Goal: Check status: Check status

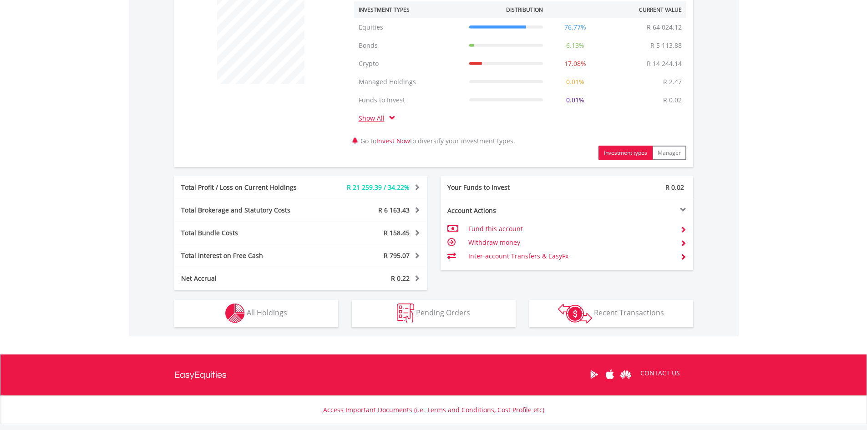
scroll to position [364, 0]
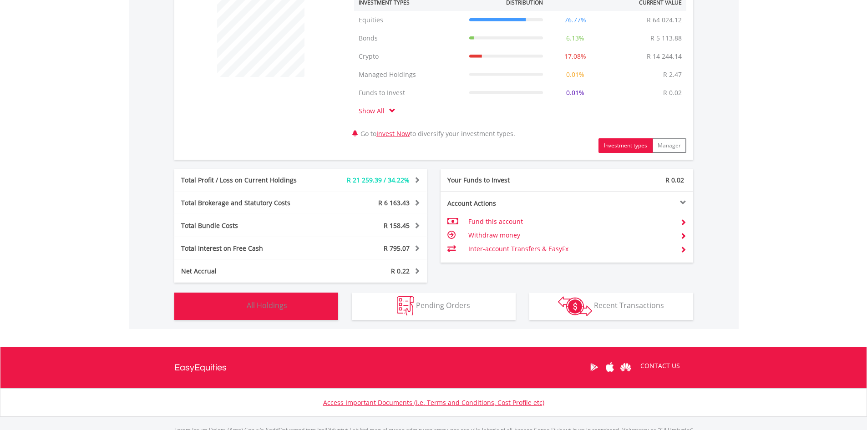
click at [251, 301] on span "All Holdings" at bounding box center [267, 305] width 40 height 10
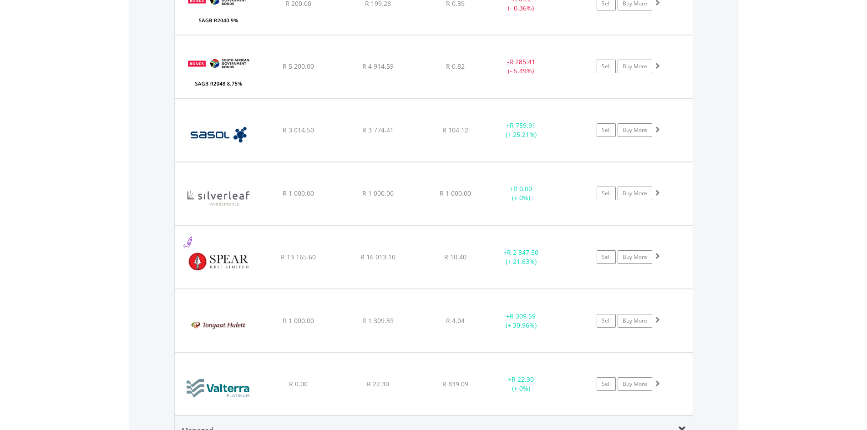
scroll to position [1576, 0]
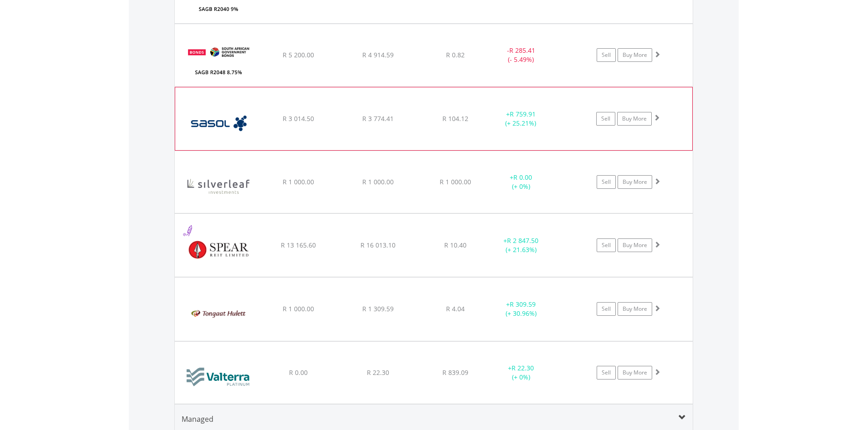
click at [655, 117] on span at bounding box center [656, 117] width 6 height 6
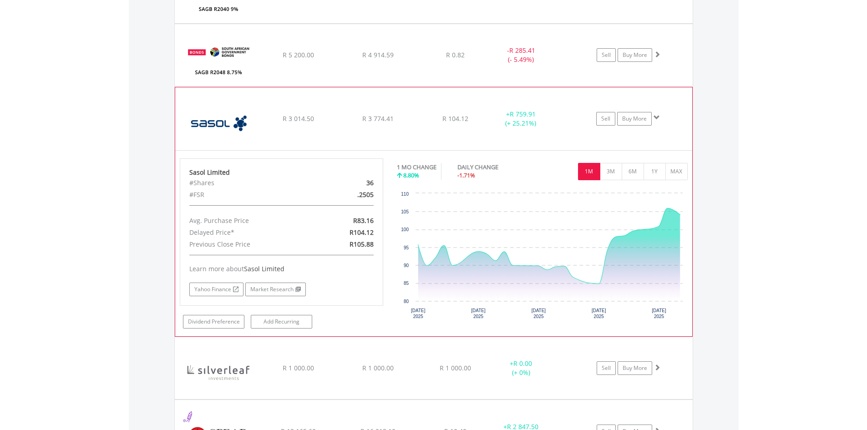
click at [654, 116] on span at bounding box center [656, 117] width 6 height 6
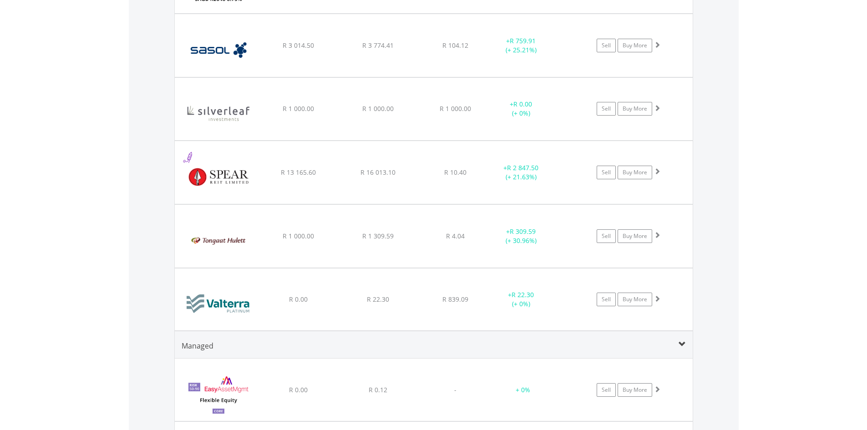
scroll to position [1667, 0]
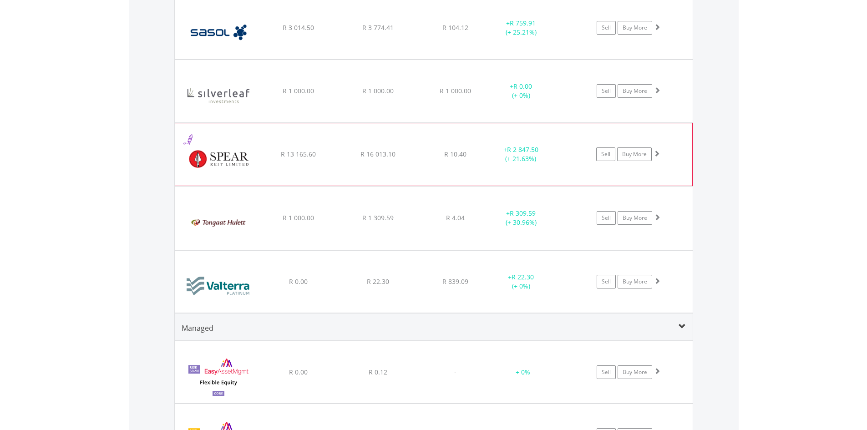
click at [653, 154] on span at bounding box center [656, 153] width 6 height 6
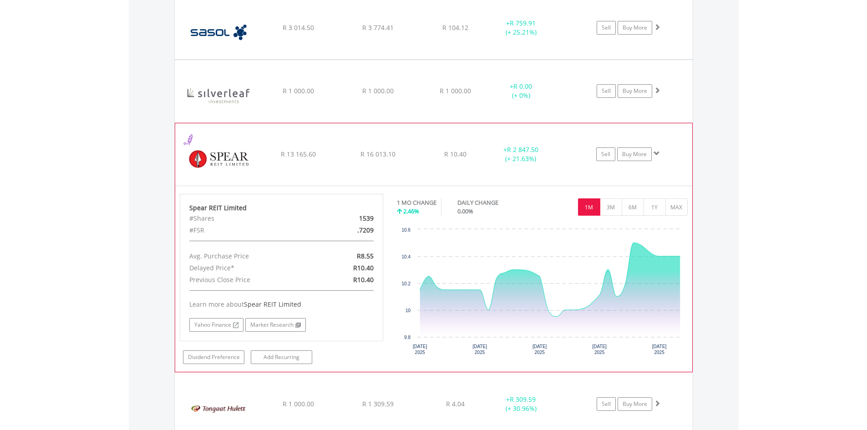
click at [656, 151] on span at bounding box center [656, 153] width 6 height 6
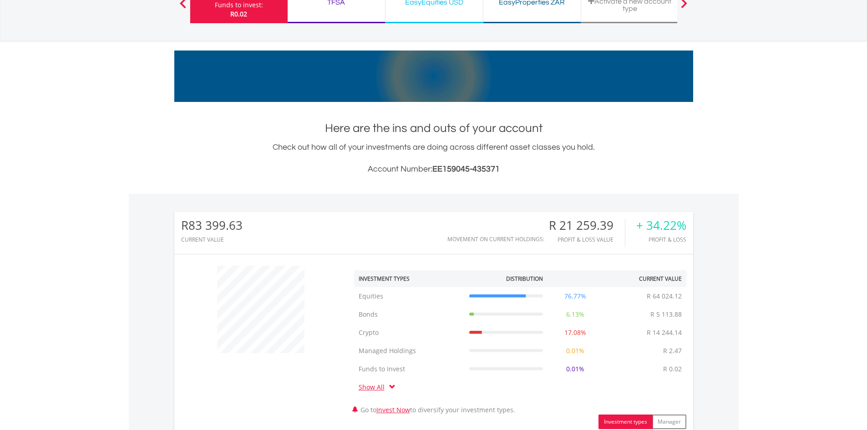
scroll to position [0, 0]
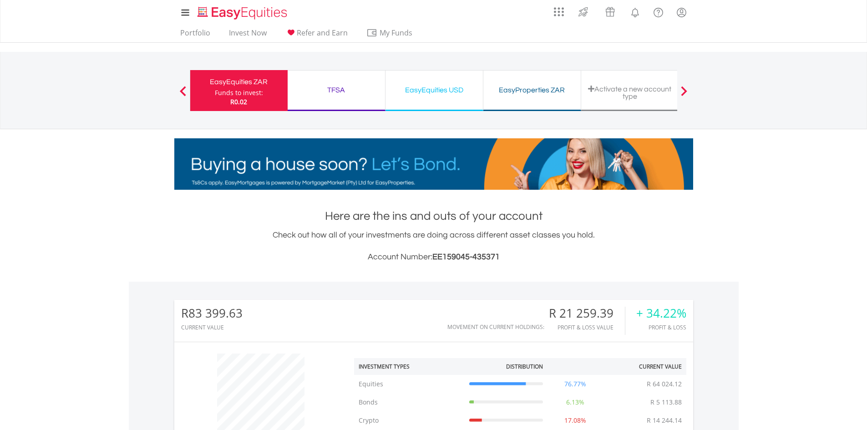
click at [326, 94] on div "TFSA" at bounding box center [336, 90] width 86 height 13
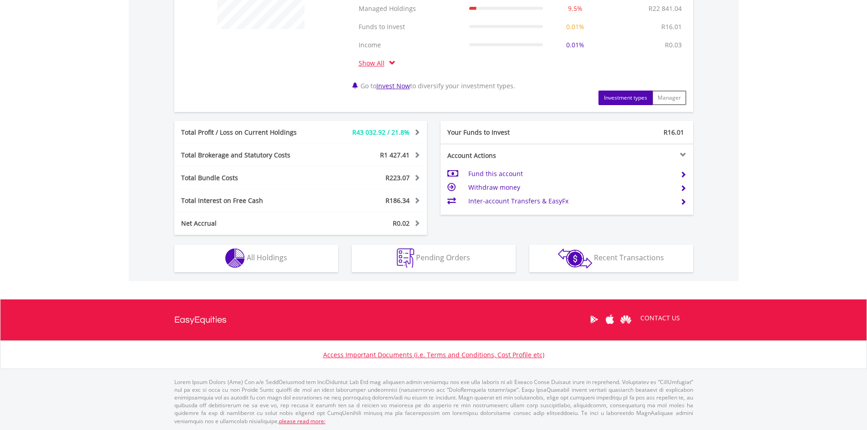
scroll to position [413, 0]
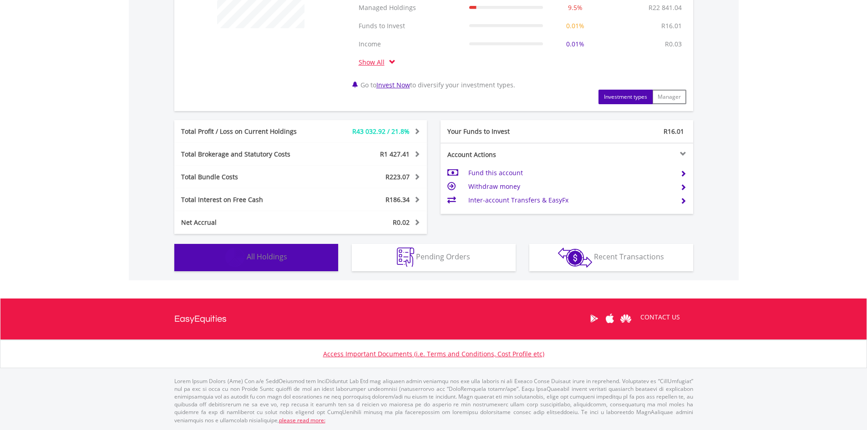
click at [248, 256] on span "All Holdings" at bounding box center [267, 257] width 40 height 10
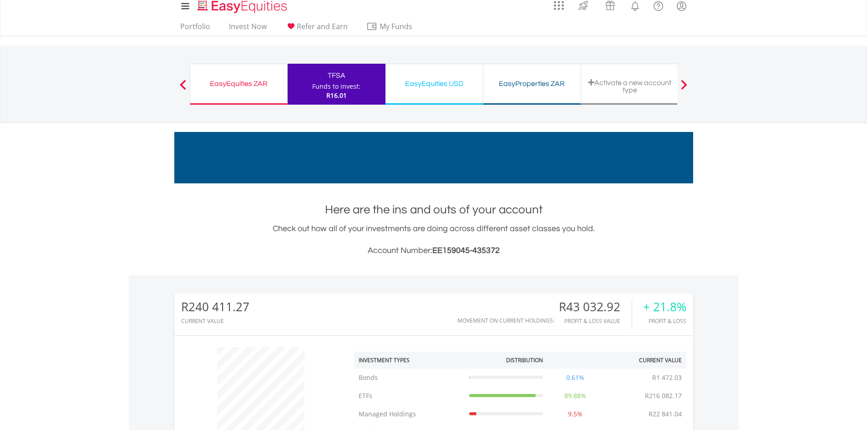
scroll to position [0, 0]
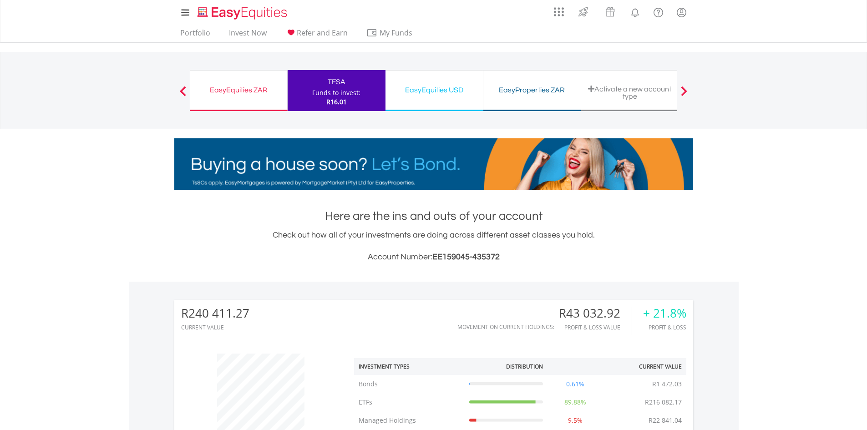
click at [437, 85] on div "EasyEquities USD" at bounding box center [434, 90] width 86 height 13
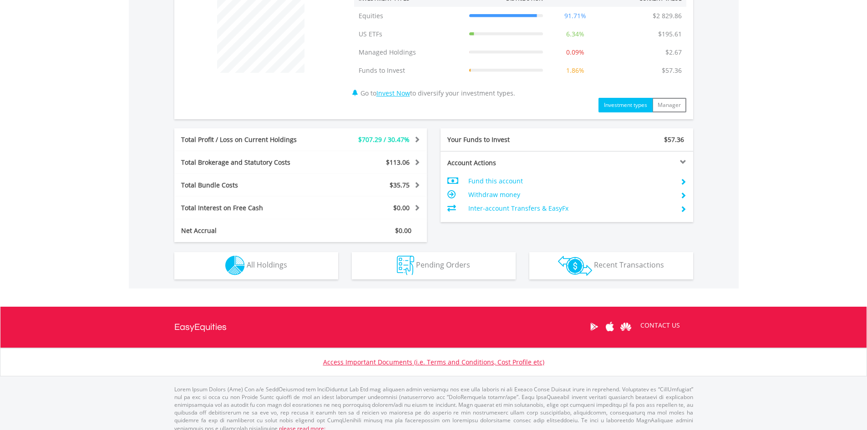
scroll to position [376, 0]
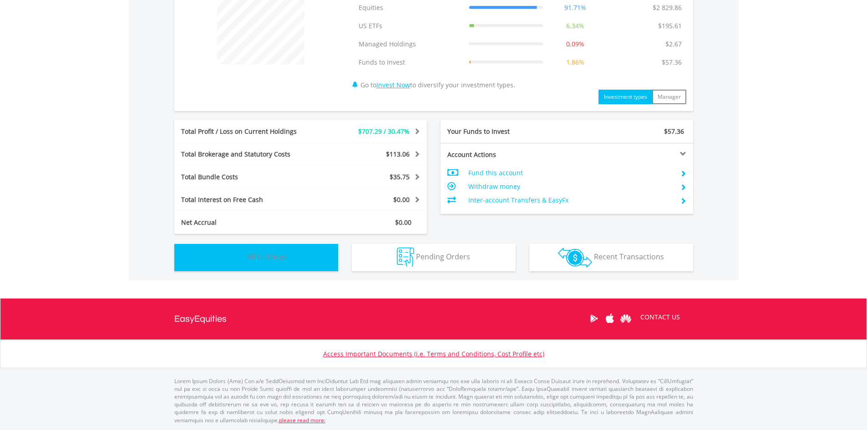
click at [243, 255] on img "button" at bounding box center [235, 258] width 20 height 20
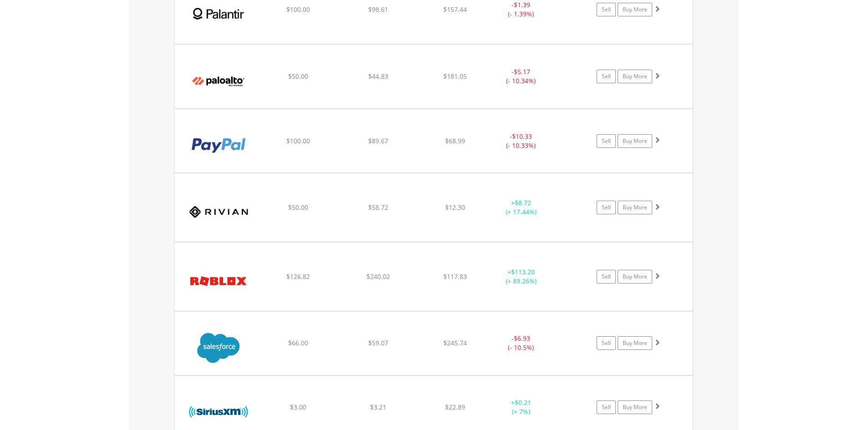
scroll to position [1812, 0]
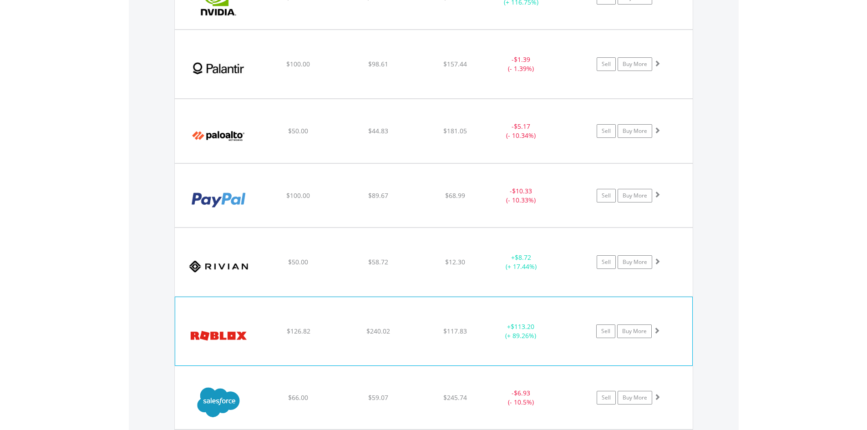
click at [655, 328] on span at bounding box center [656, 330] width 6 height 6
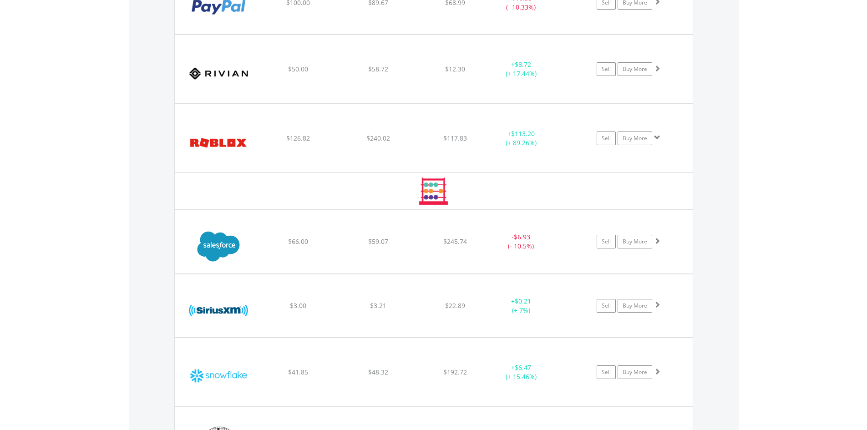
scroll to position [2040, 0]
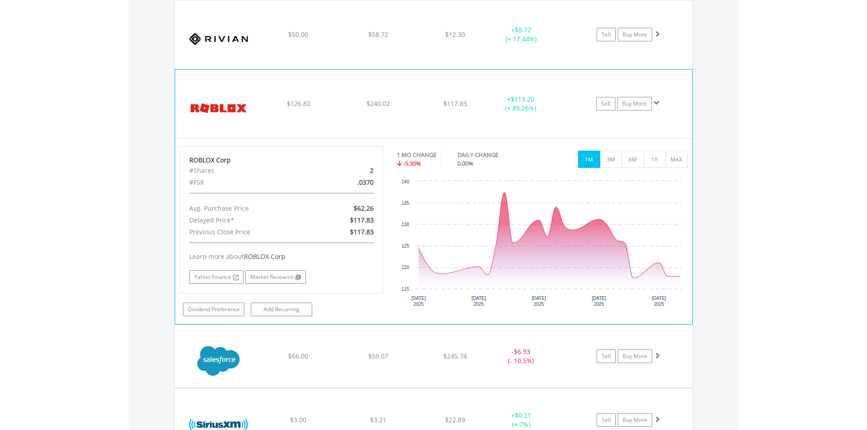
click at [659, 101] on span at bounding box center [656, 103] width 6 height 6
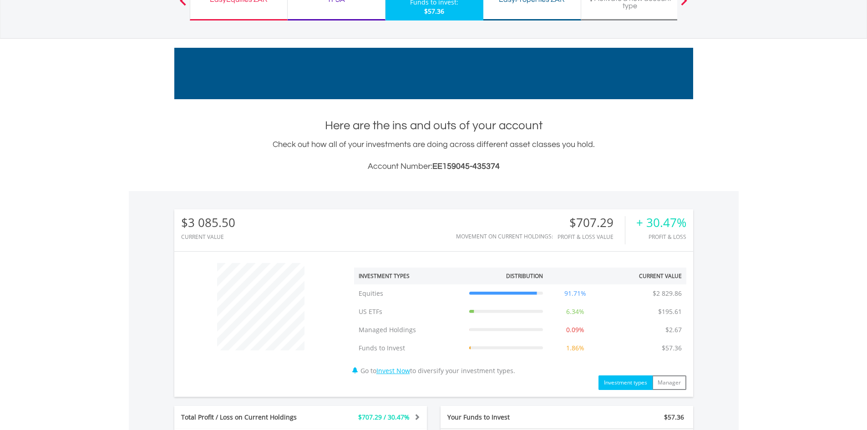
scroll to position [0, 0]
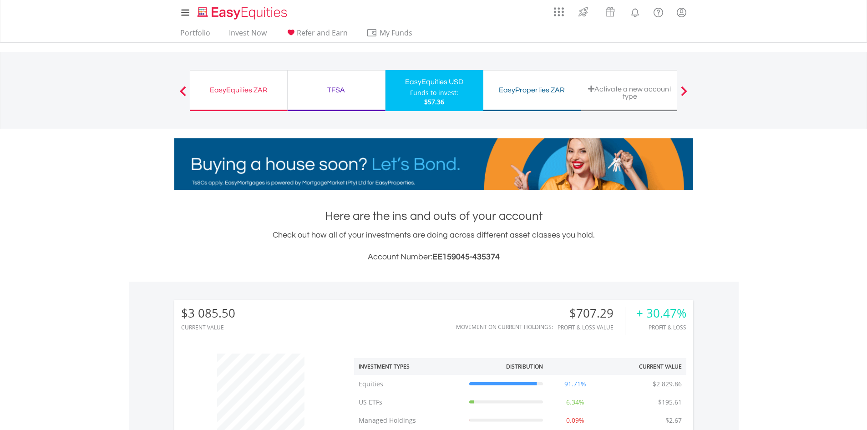
click at [349, 86] on div "TFSA" at bounding box center [336, 90] width 86 height 13
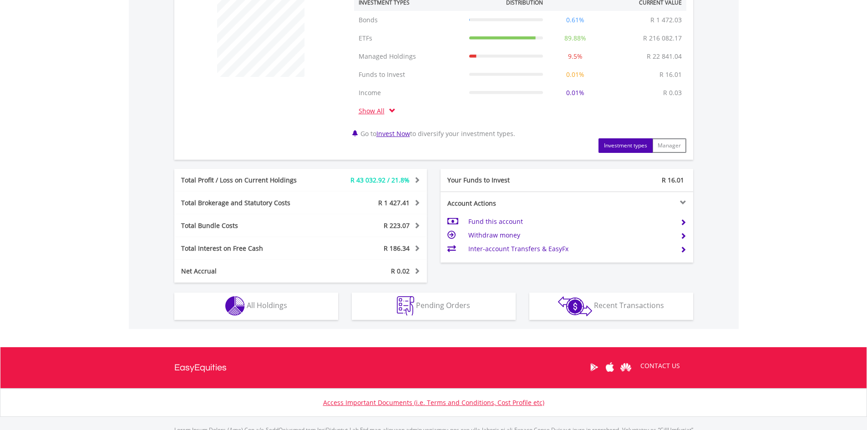
scroll to position [87, 173]
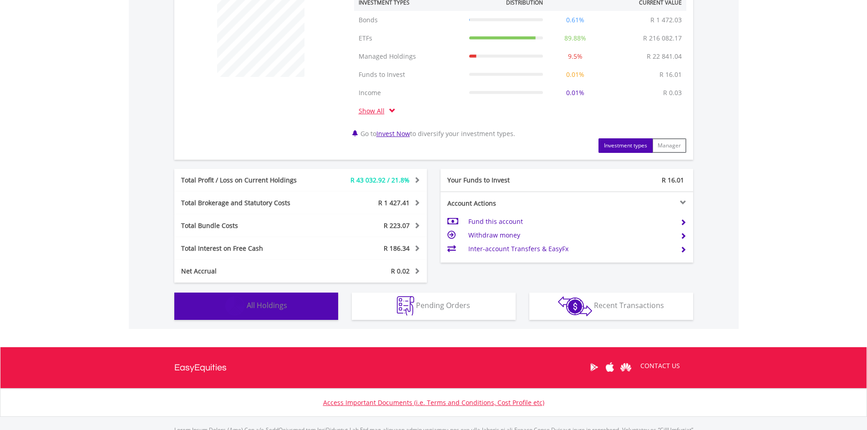
click at [256, 304] on span "All Holdings" at bounding box center [267, 305] width 40 height 10
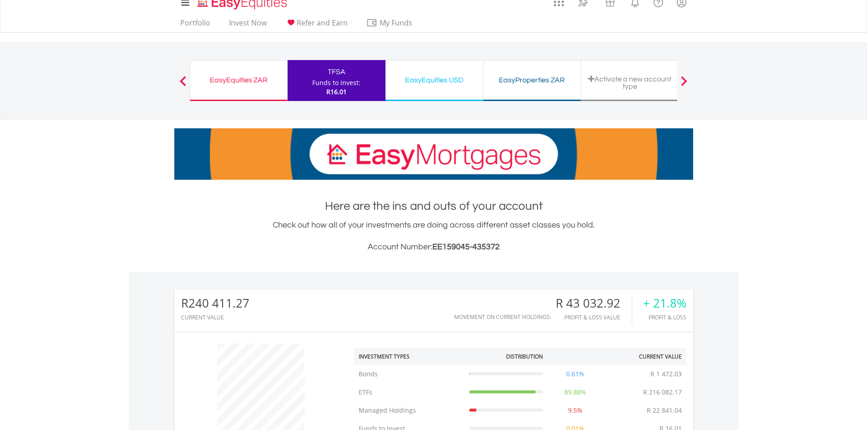
scroll to position [0, 0]
